Goal: Information Seeking & Learning: Learn about a topic

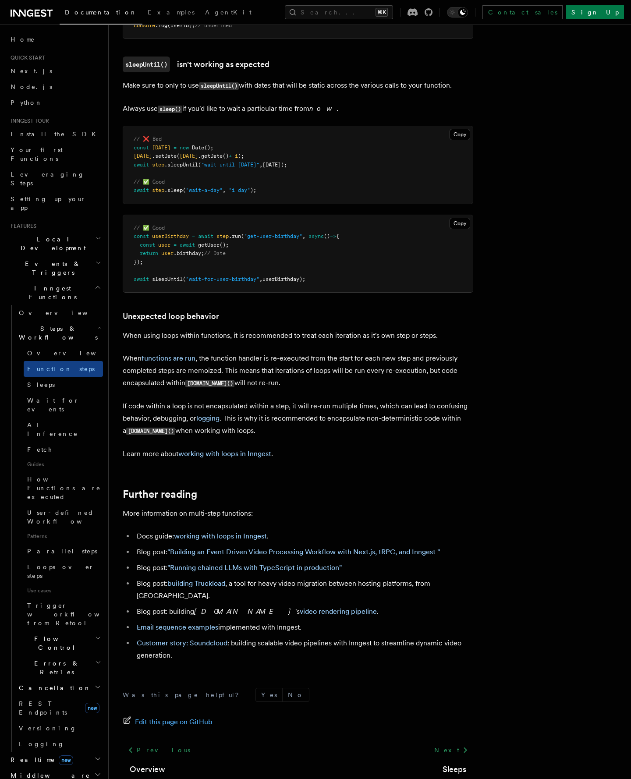
scroll to position [2533, 0]
click at [48, 417] on link "AI Inference" at bounding box center [63, 429] width 79 height 25
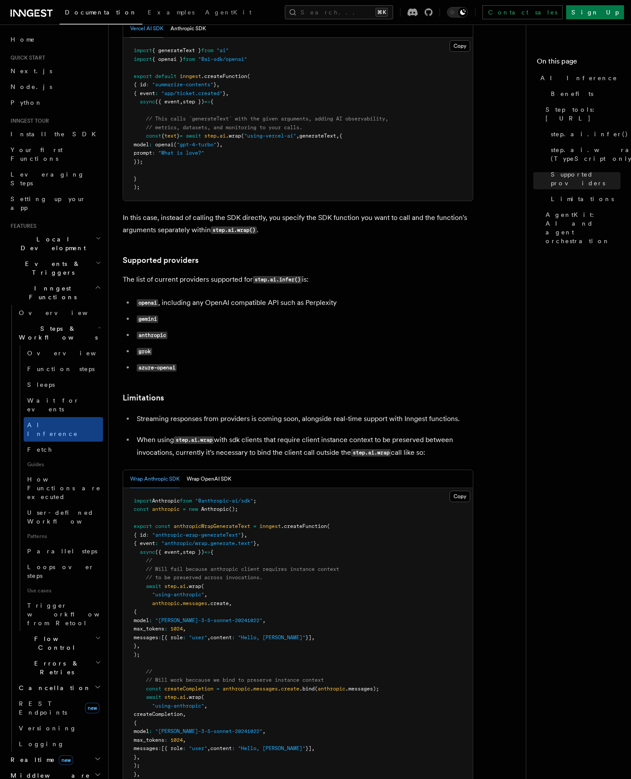
scroll to position [765, 0]
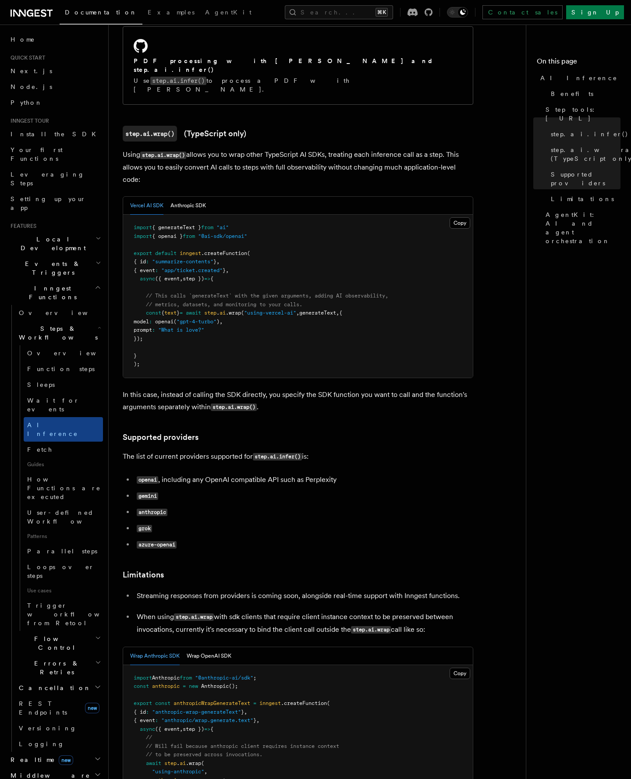
click at [429, 233] on pre "import { generateText } from "ai" import { openai } from "@ai-sdk/openai" expor…" at bounding box center [298, 296] width 350 height 163
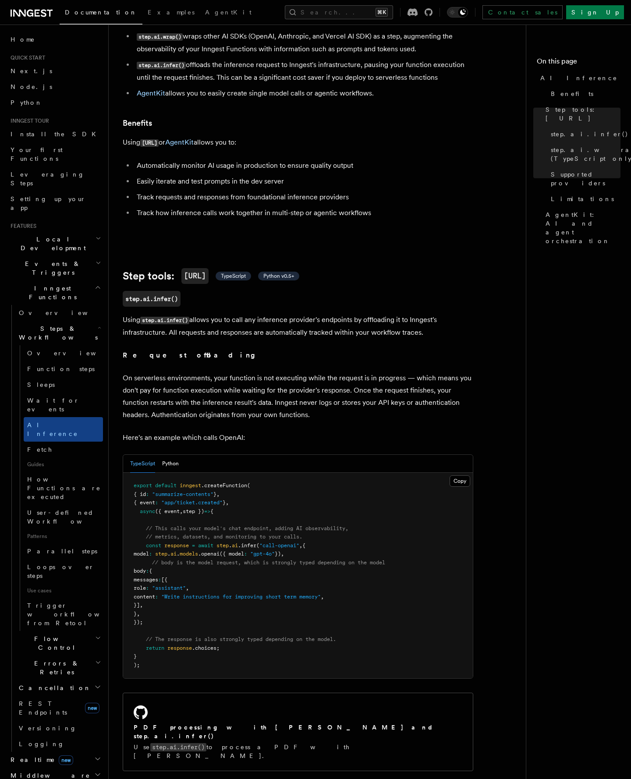
scroll to position [0, 0]
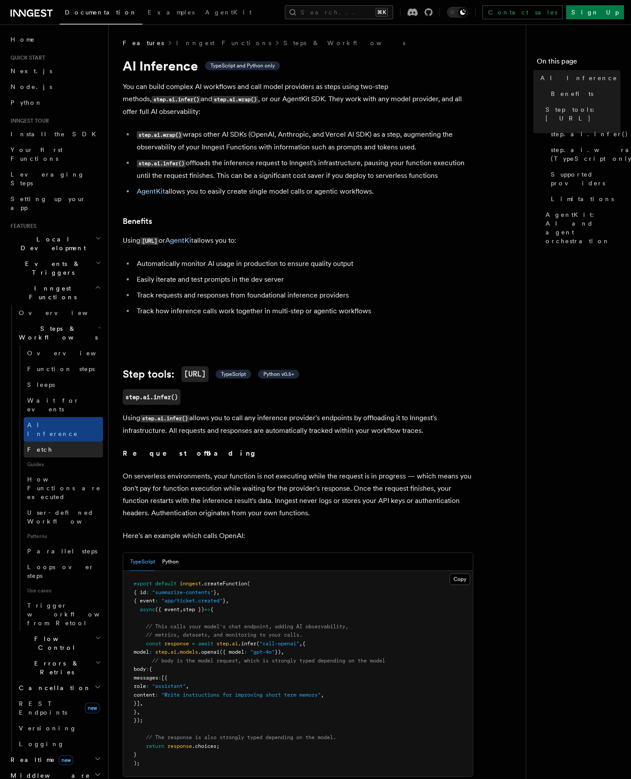
click at [46, 442] on link "Fetch" at bounding box center [63, 450] width 79 height 16
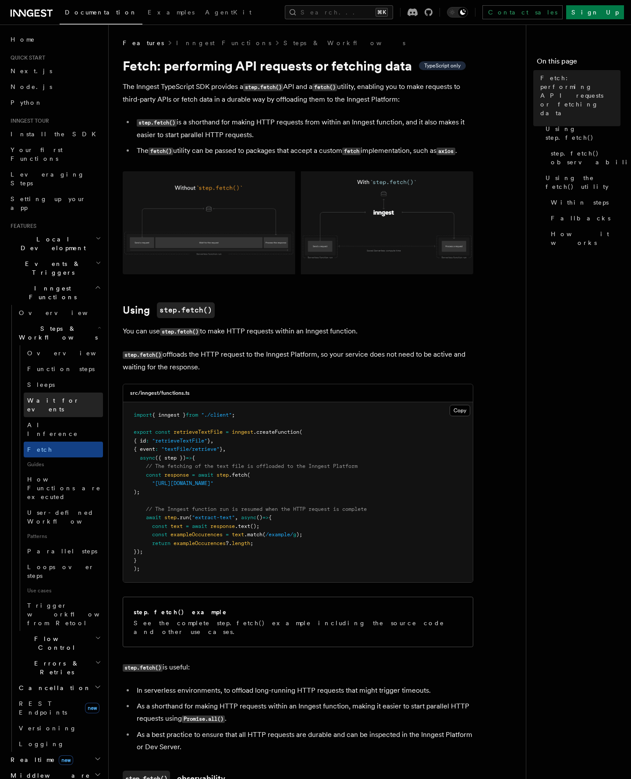
click at [40, 397] on span "Wait for events" at bounding box center [53, 405] width 52 height 16
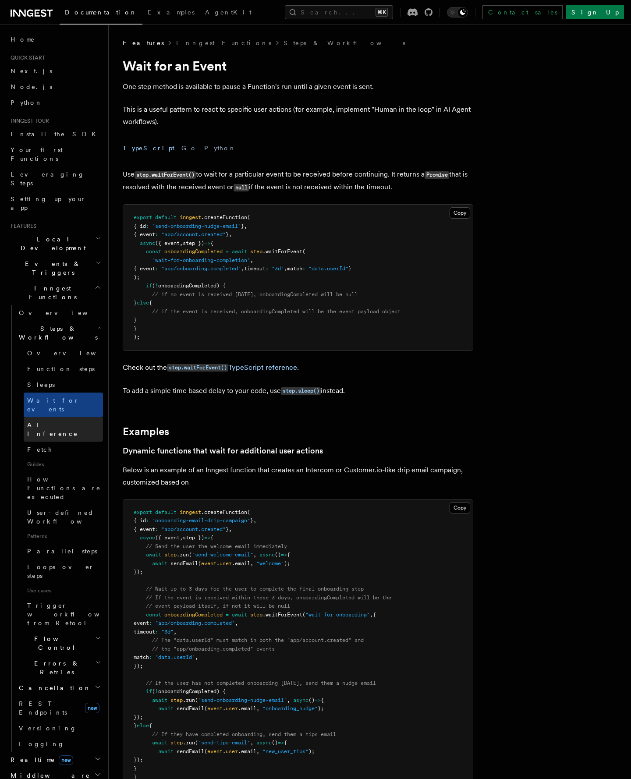
click at [53, 422] on span "AI Inference" at bounding box center [52, 430] width 51 height 16
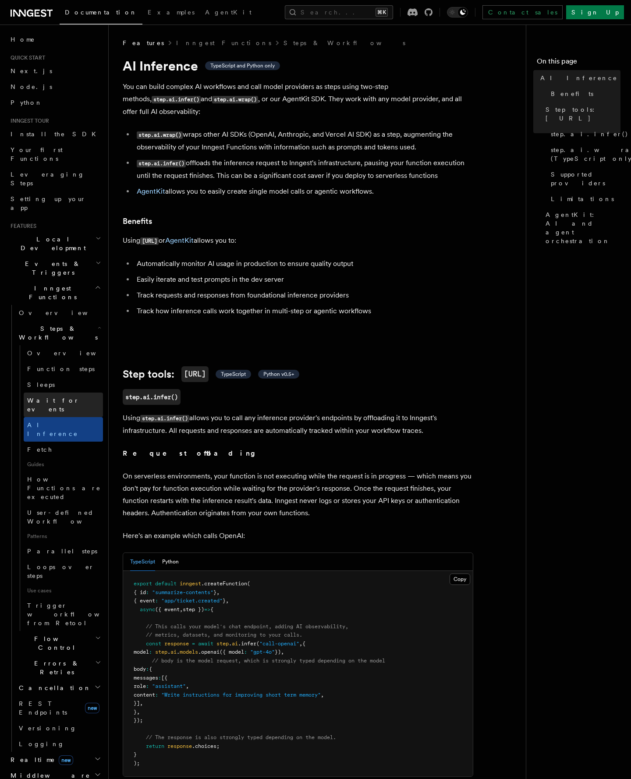
click at [51, 397] on span "Wait for events" at bounding box center [53, 405] width 52 height 16
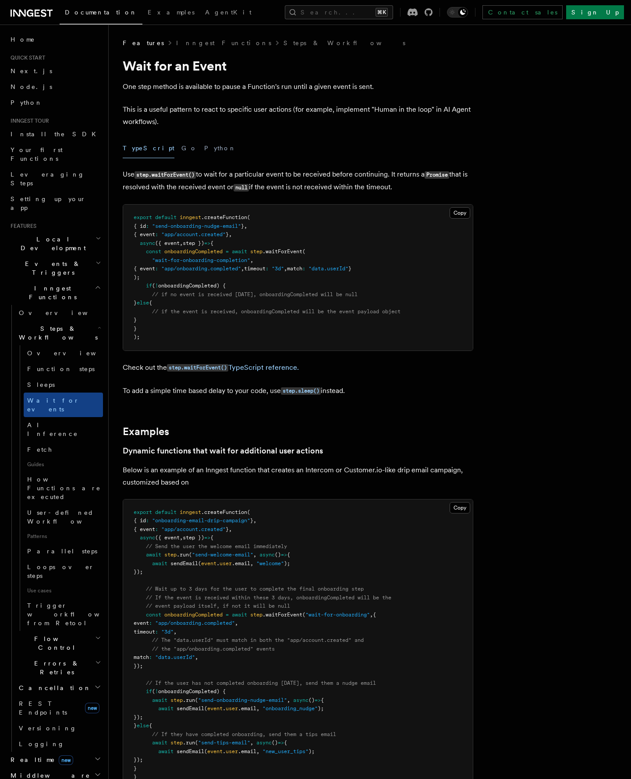
click at [466, 446] on h3 "Dynamic functions that wait for additional user actions" at bounding box center [298, 451] width 351 height 12
click at [60, 422] on span "AI Inference" at bounding box center [52, 430] width 51 height 16
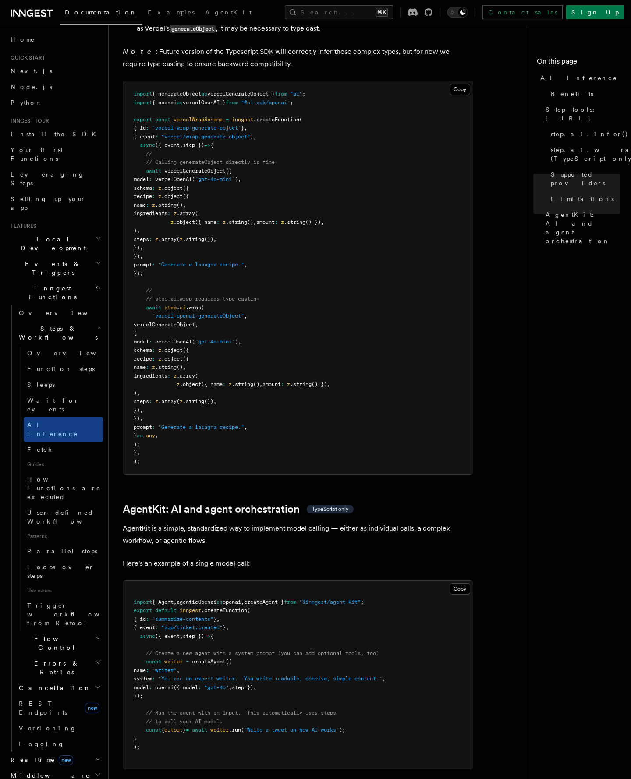
scroll to position [2265, 0]
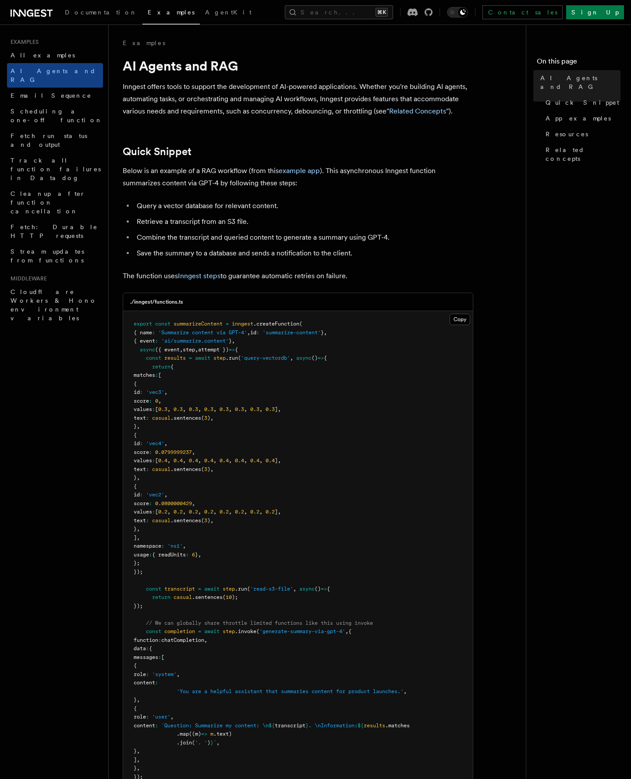
click at [370, 201] on li "Query a vector database for relevant content." at bounding box center [303, 206] width 339 height 12
click at [88, 15] on span "Documentation" at bounding box center [101, 12] width 72 height 7
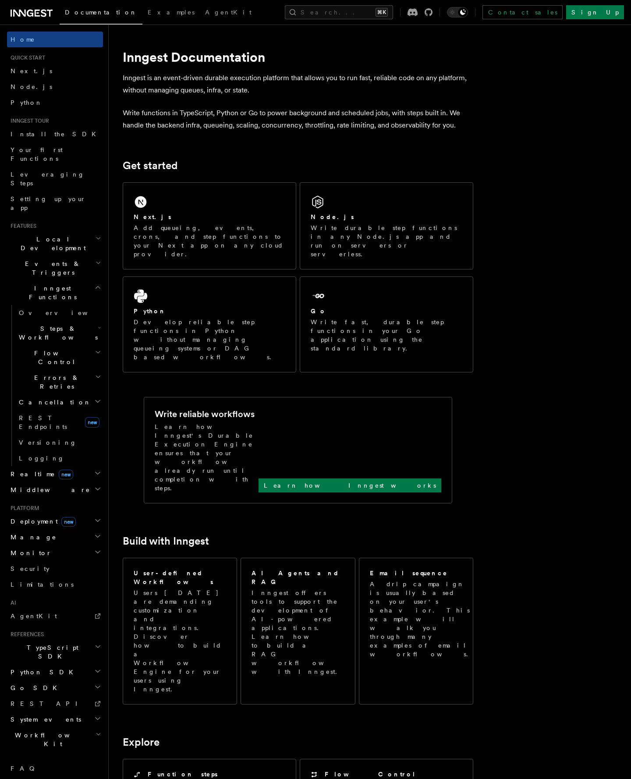
click at [566, 515] on div "Inngest Documentation Inngest is an event-driven durable execution platform tha…" at bounding box center [342, 673] width 466 height 1347
click at [205, 11] on span "AgentKit" at bounding box center [228, 12] width 46 height 7
